Goal: Task Accomplishment & Management: Manage account settings

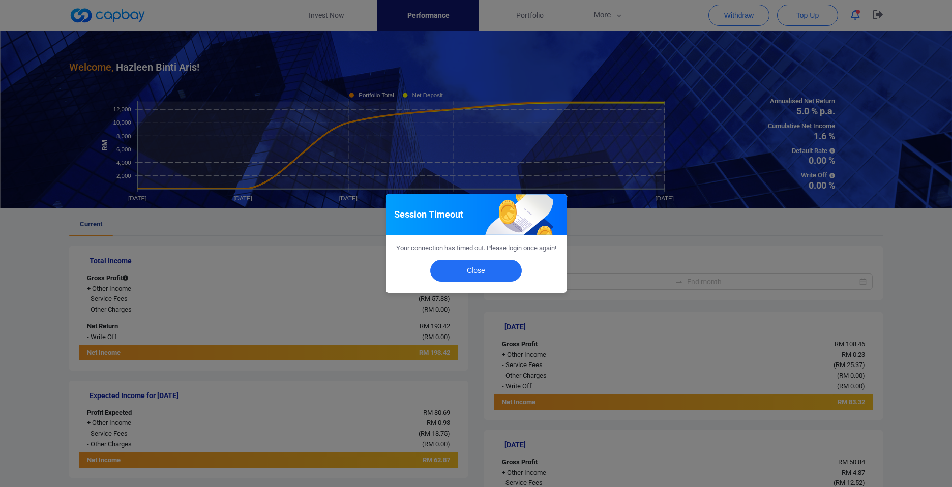
click at [462, 276] on button "Close" at bounding box center [476, 271] width 92 height 22
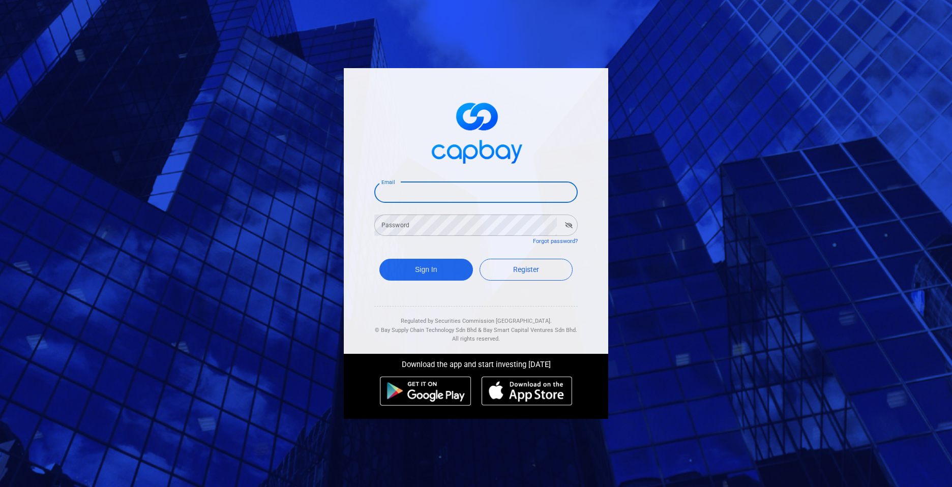
click at [466, 190] on input "Email" at bounding box center [475, 192] width 203 height 21
type input "[EMAIL_ADDRESS][DOMAIN_NAME]"
click at [420, 270] on button "Sign In" at bounding box center [426, 270] width 94 height 22
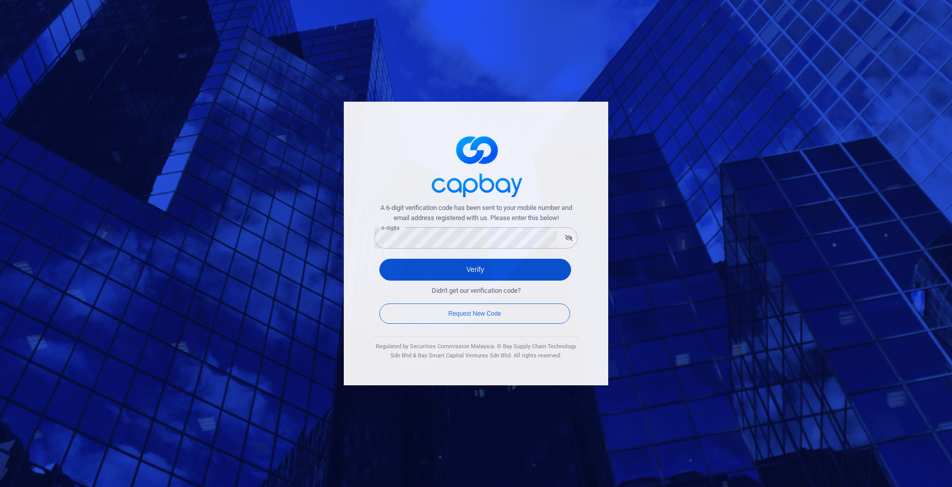
click at [464, 279] on button "Verify" at bounding box center [475, 270] width 192 height 22
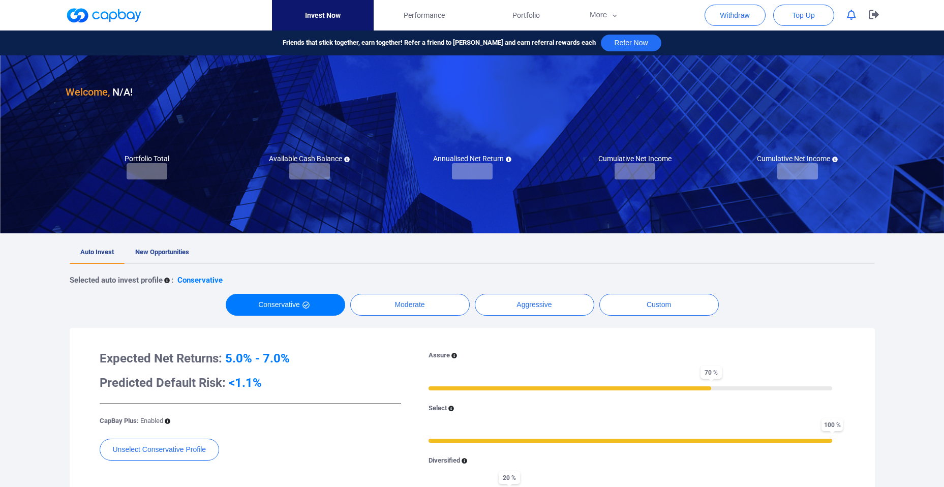
checkbox input "true"
